Goal: Navigation & Orientation: Understand site structure

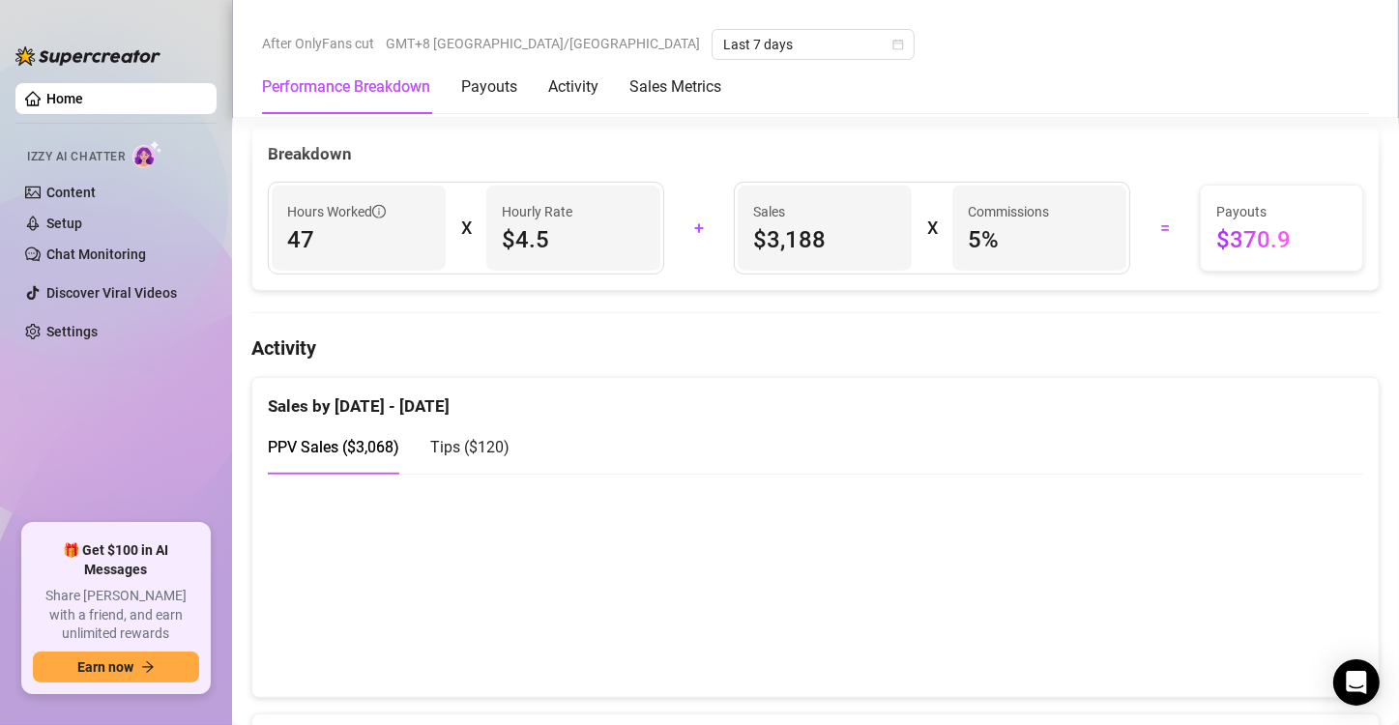
scroll to position [1064, 0]
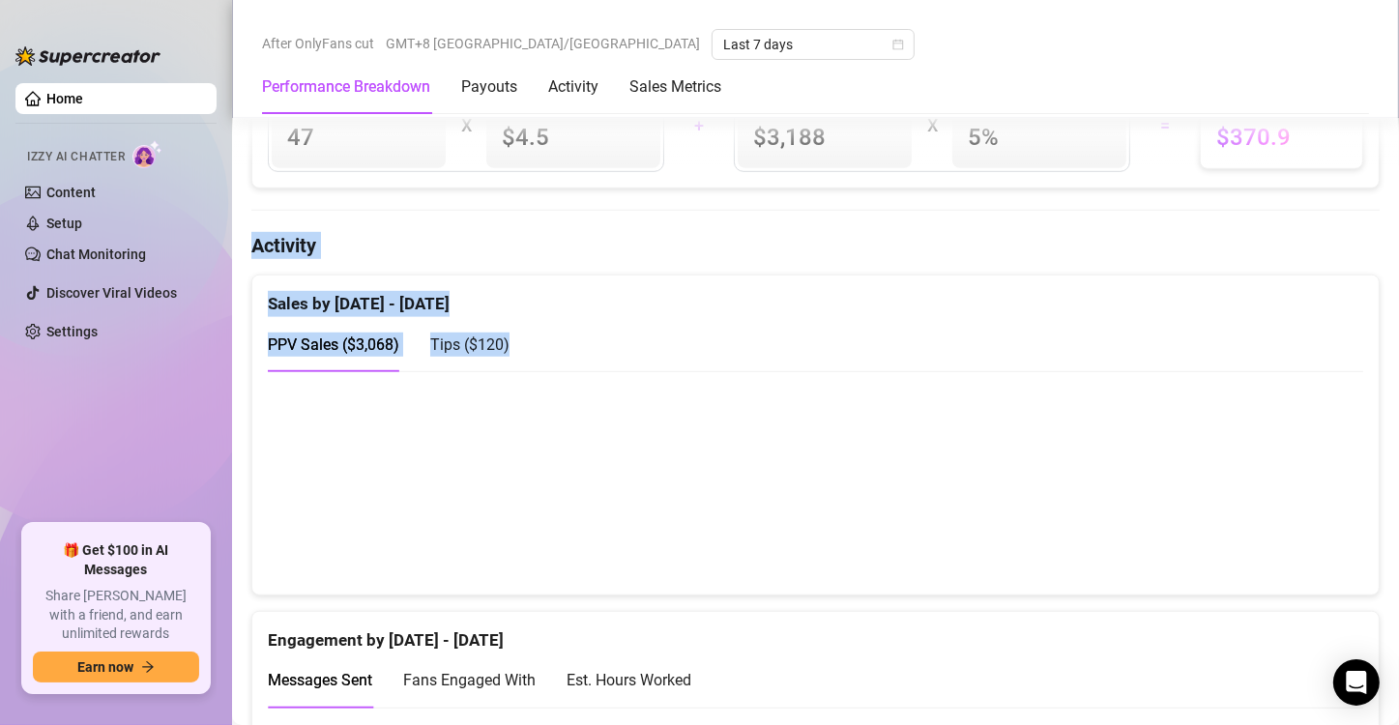
drag, startPoint x: 358, startPoint y: 204, endPoint x: 854, endPoint y: 329, distance: 511.6
click at [988, 248] on h4 "Activity" at bounding box center [815, 245] width 1129 height 27
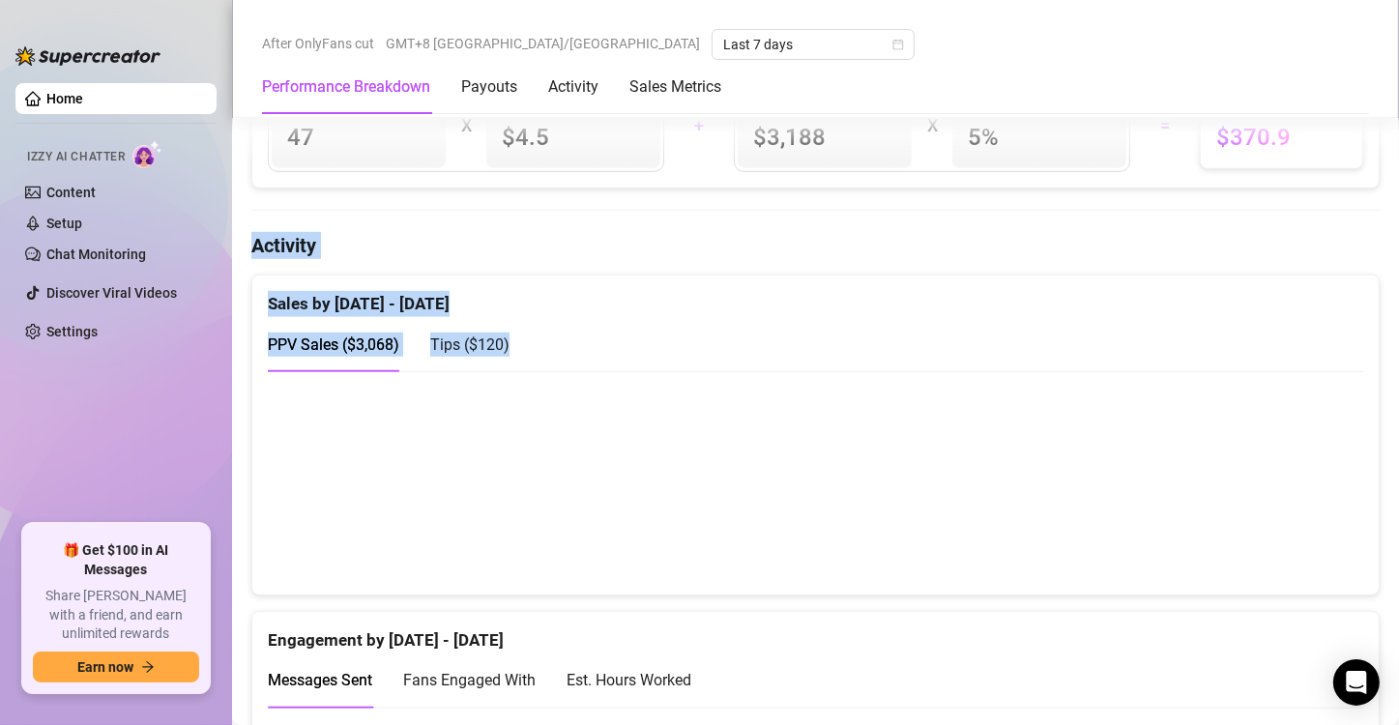
click at [757, 276] on div "Sales by [DATE] - [DATE]" at bounding box center [816, 297] width 1096 height 42
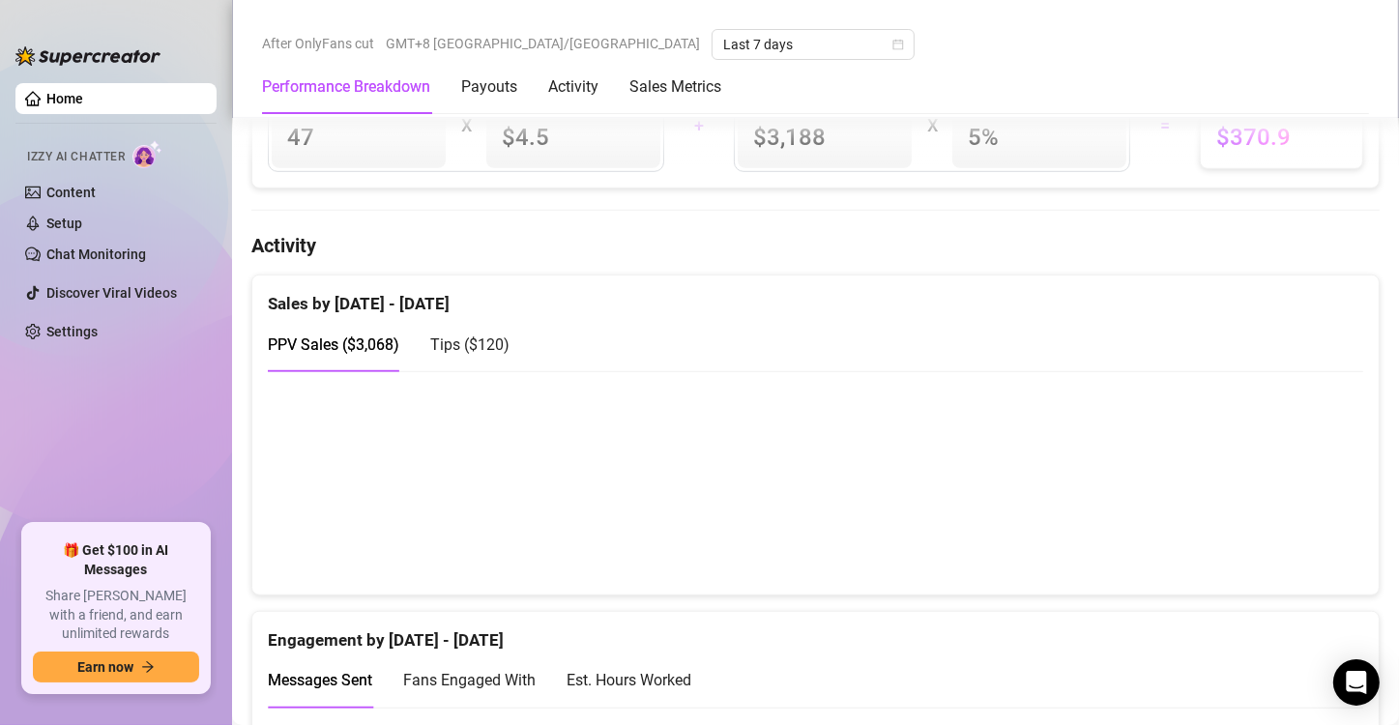
drag, startPoint x: 759, startPoint y: 281, endPoint x: 751, endPoint y: 305, distance: 24.5
click at [759, 284] on div "Sales by [DATE] - [DATE]" at bounding box center [816, 297] width 1096 height 42
drag, startPoint x: 751, startPoint y: 305, endPoint x: 651, endPoint y: 356, distance: 112.9
click at [728, 329] on div "Sales by Sep 15 - Sep 22 PPV Sales ( $3,068 ) Tips ( $120 )" at bounding box center [815, 324] width 1127 height 96
click at [470, 306] on div "Sales by [DATE] - [DATE]" at bounding box center [816, 297] width 1096 height 42
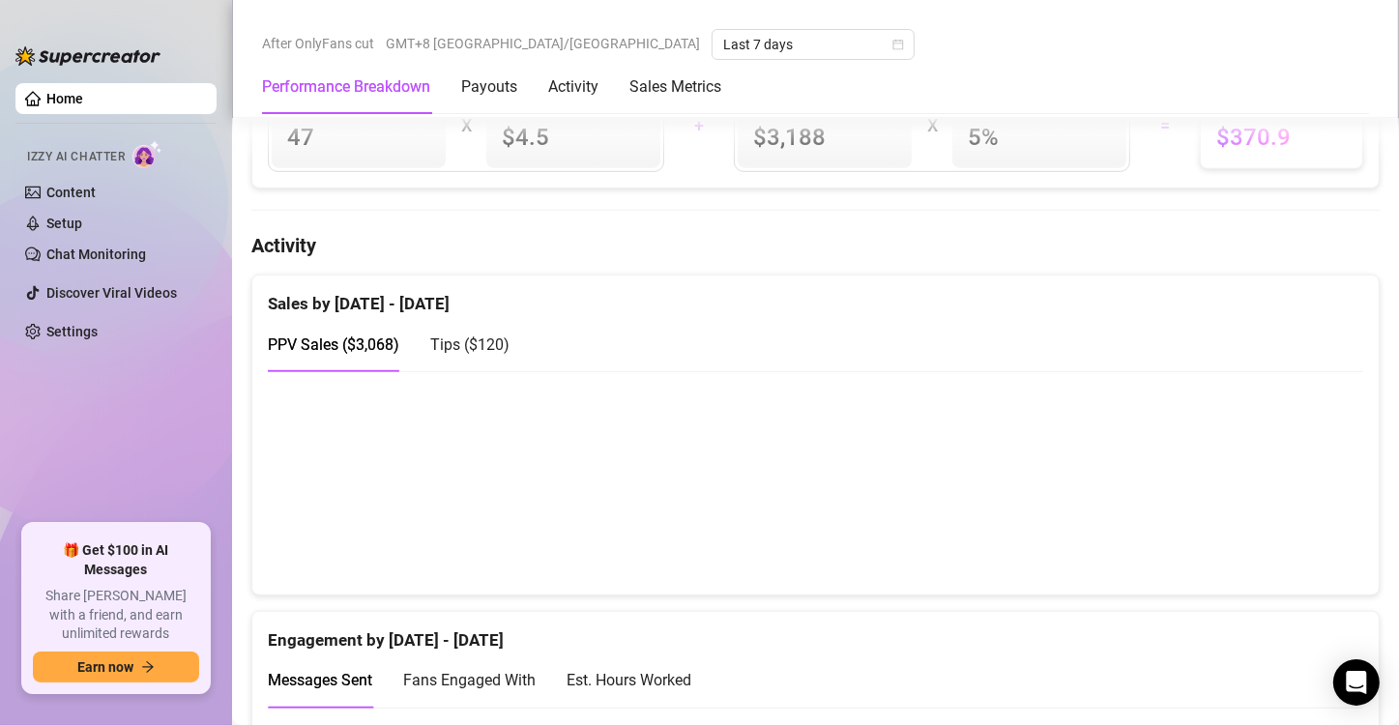
click at [485, 286] on div "Sales by [DATE] - [DATE]" at bounding box center [816, 297] width 1096 height 42
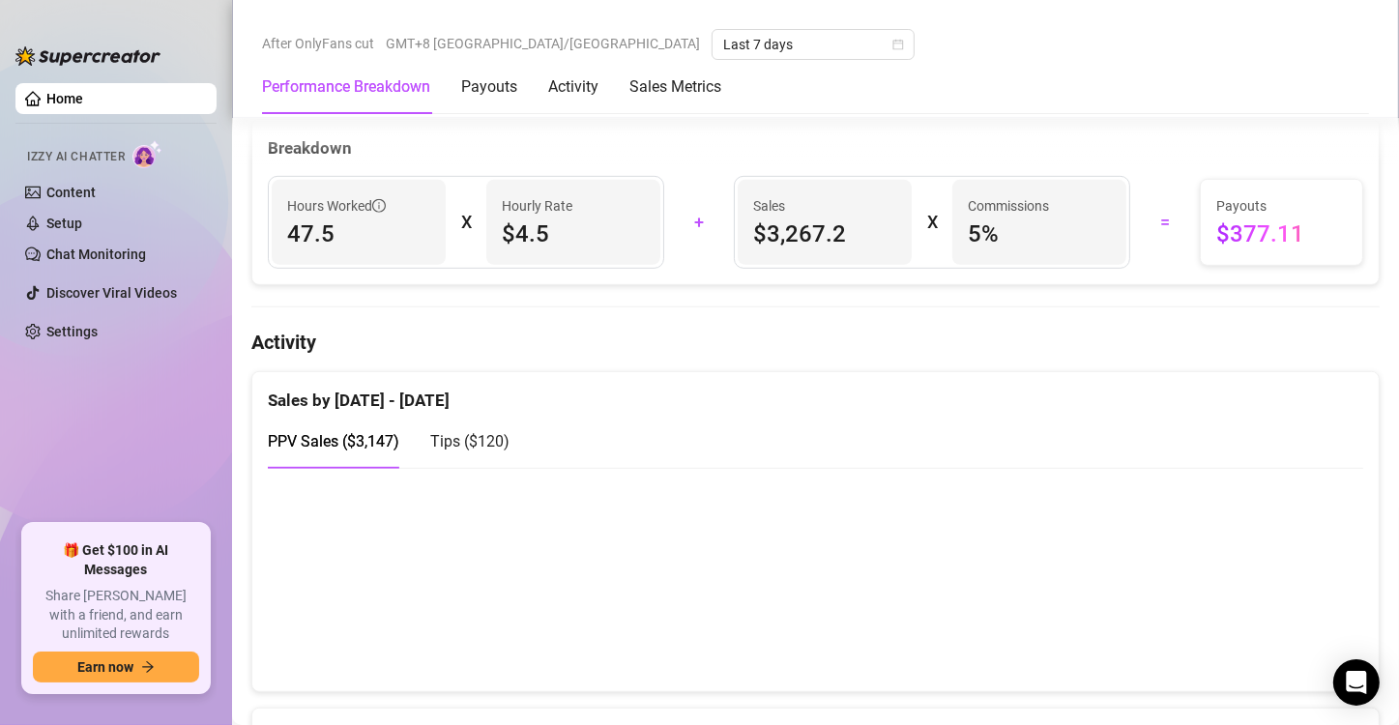
scroll to position [1064, 0]
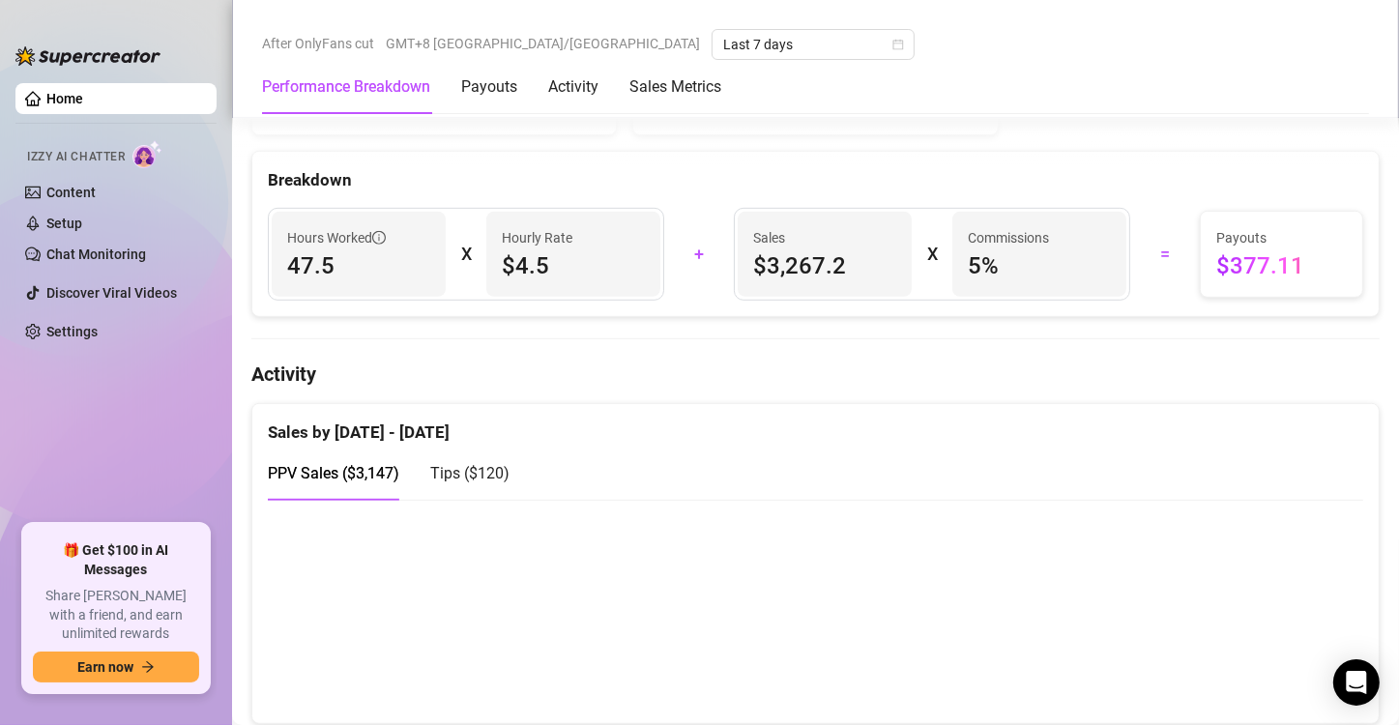
scroll to position [1257, 0]
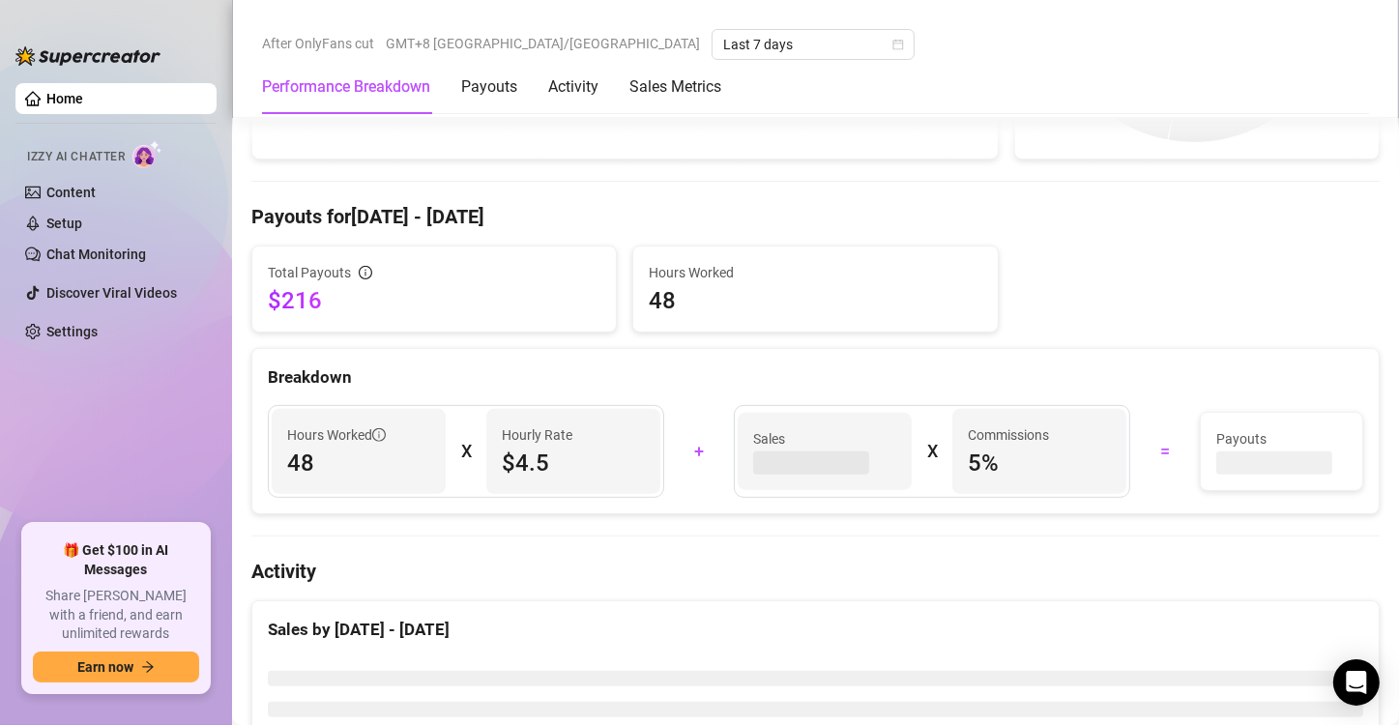
scroll to position [690, 0]
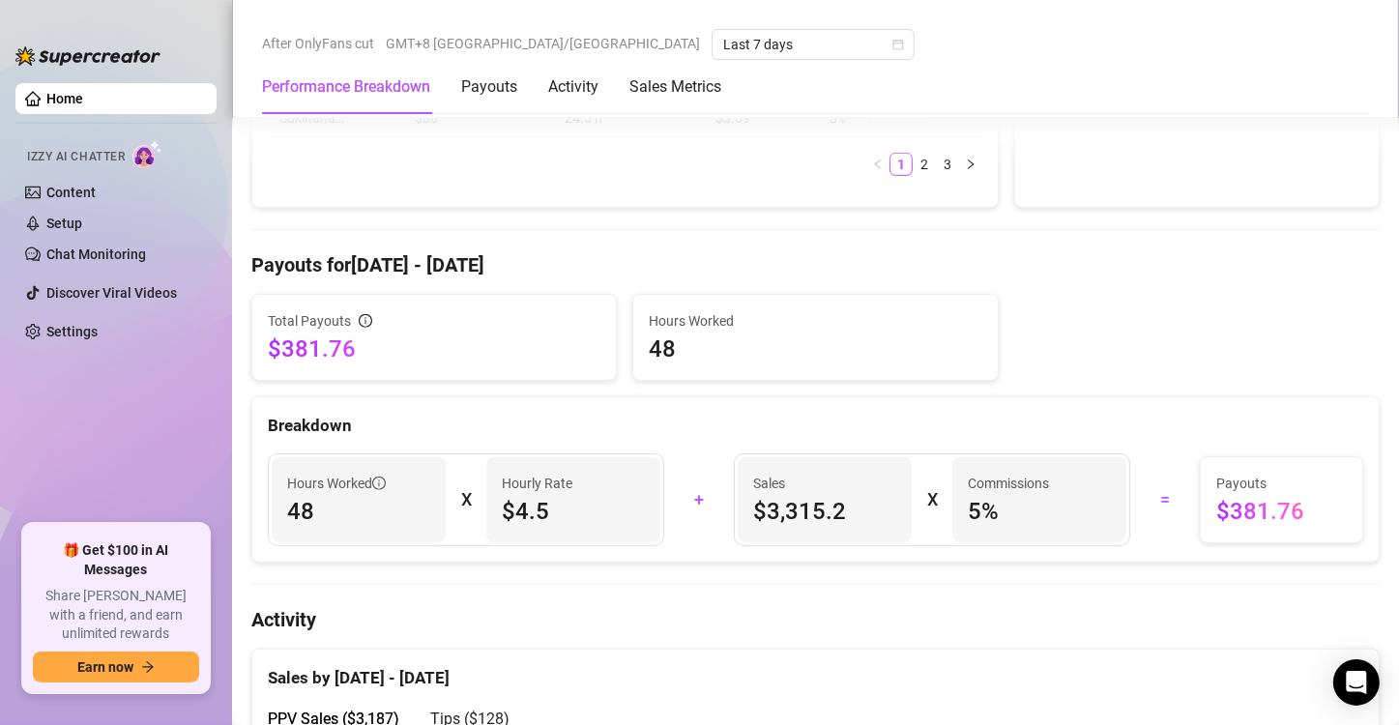
click at [65, 482] on ul "Home Izzy AI Chatter Content Setup Chat Monitoring Discover Viral Videos Settin…" at bounding box center [115, 295] width 201 height 441
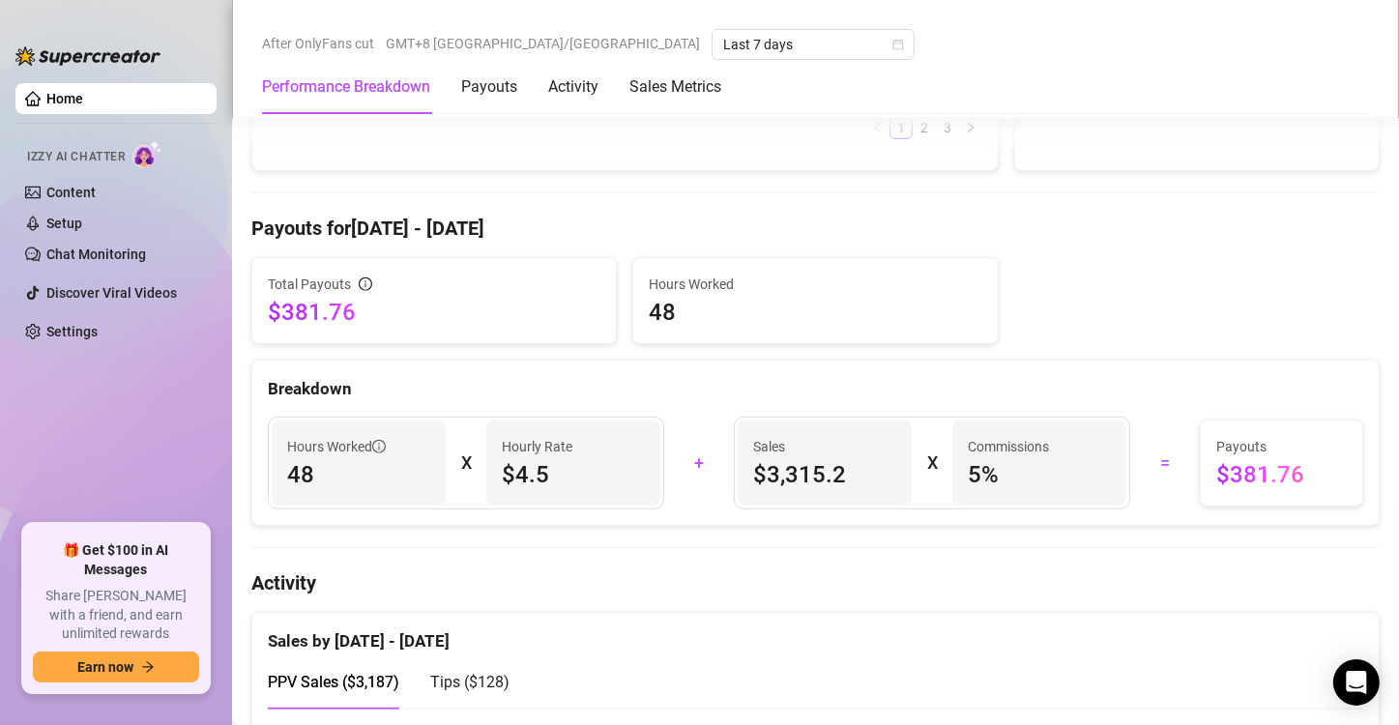
scroll to position [1076, 0]
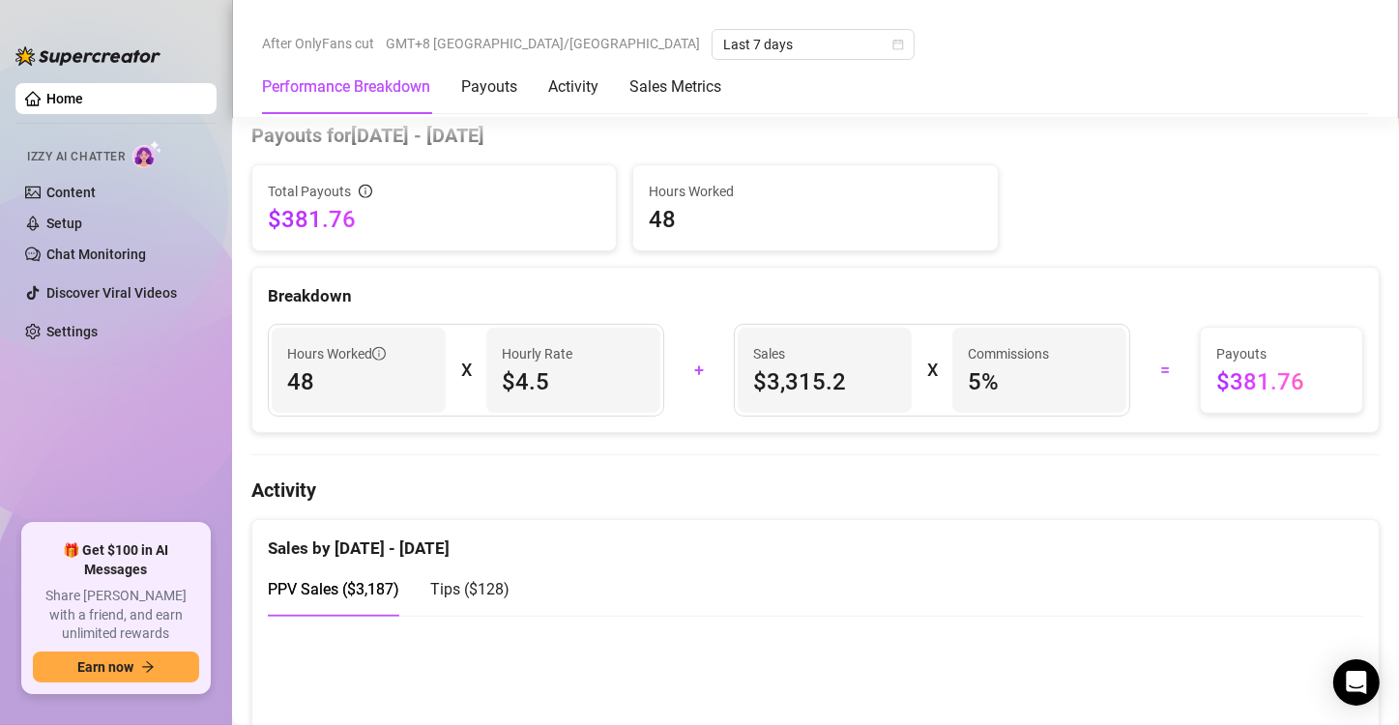
scroll to position [1064, 0]
